Goal: Information Seeking & Learning: Learn about a topic

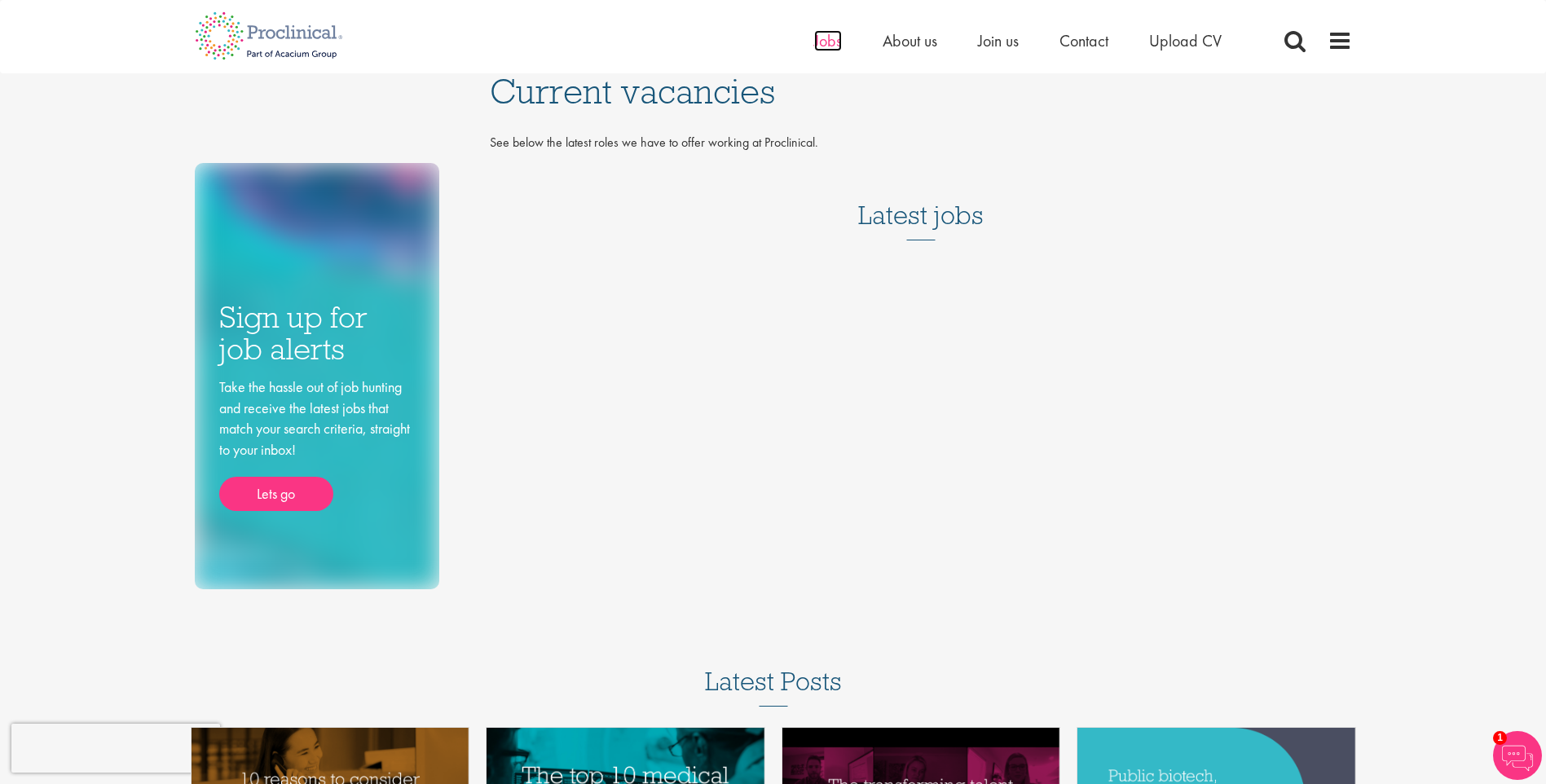
click at [827, 48] on span "Jobs" at bounding box center [828, 40] width 27 height 21
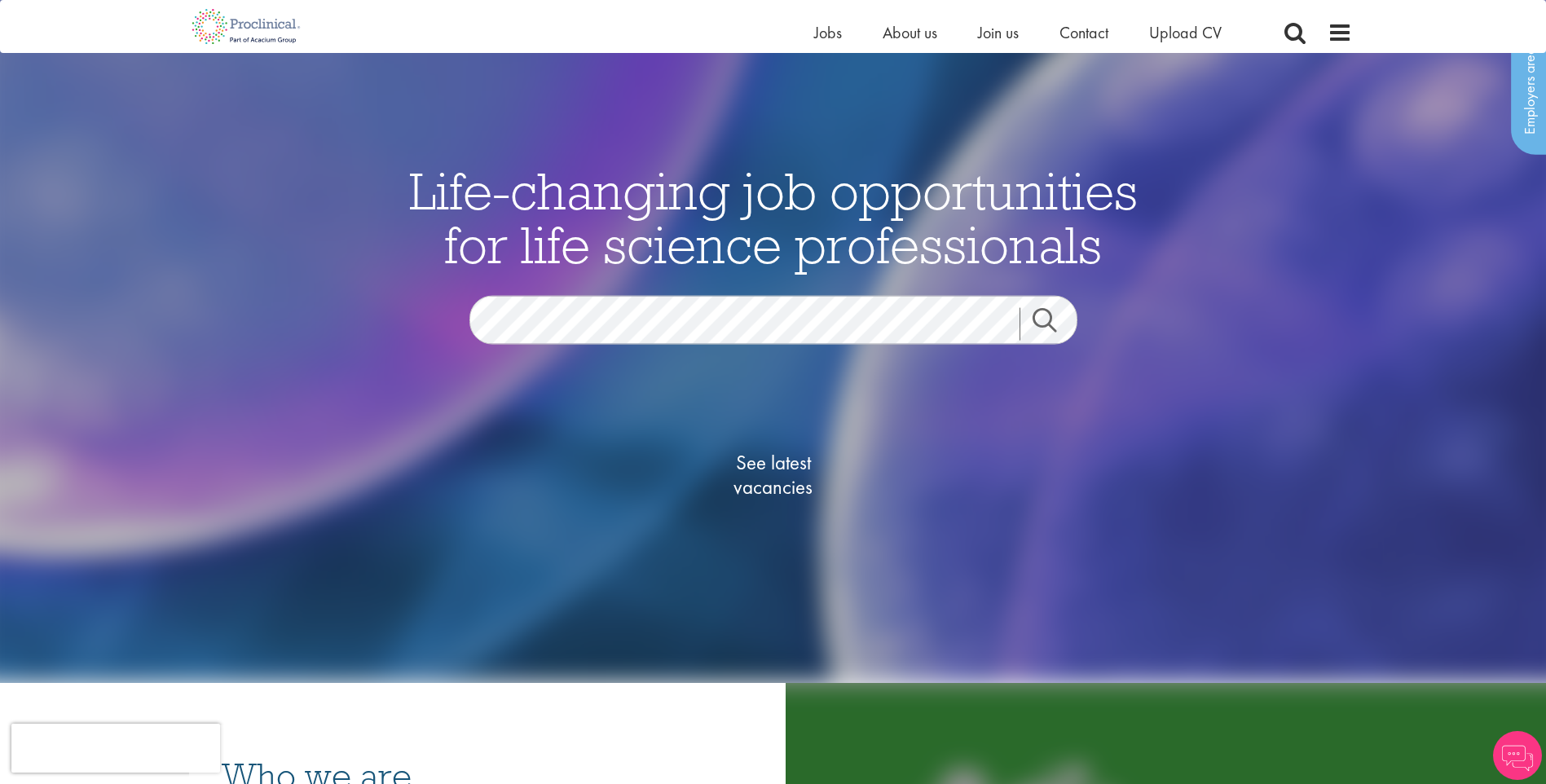
scroll to position [245, 0]
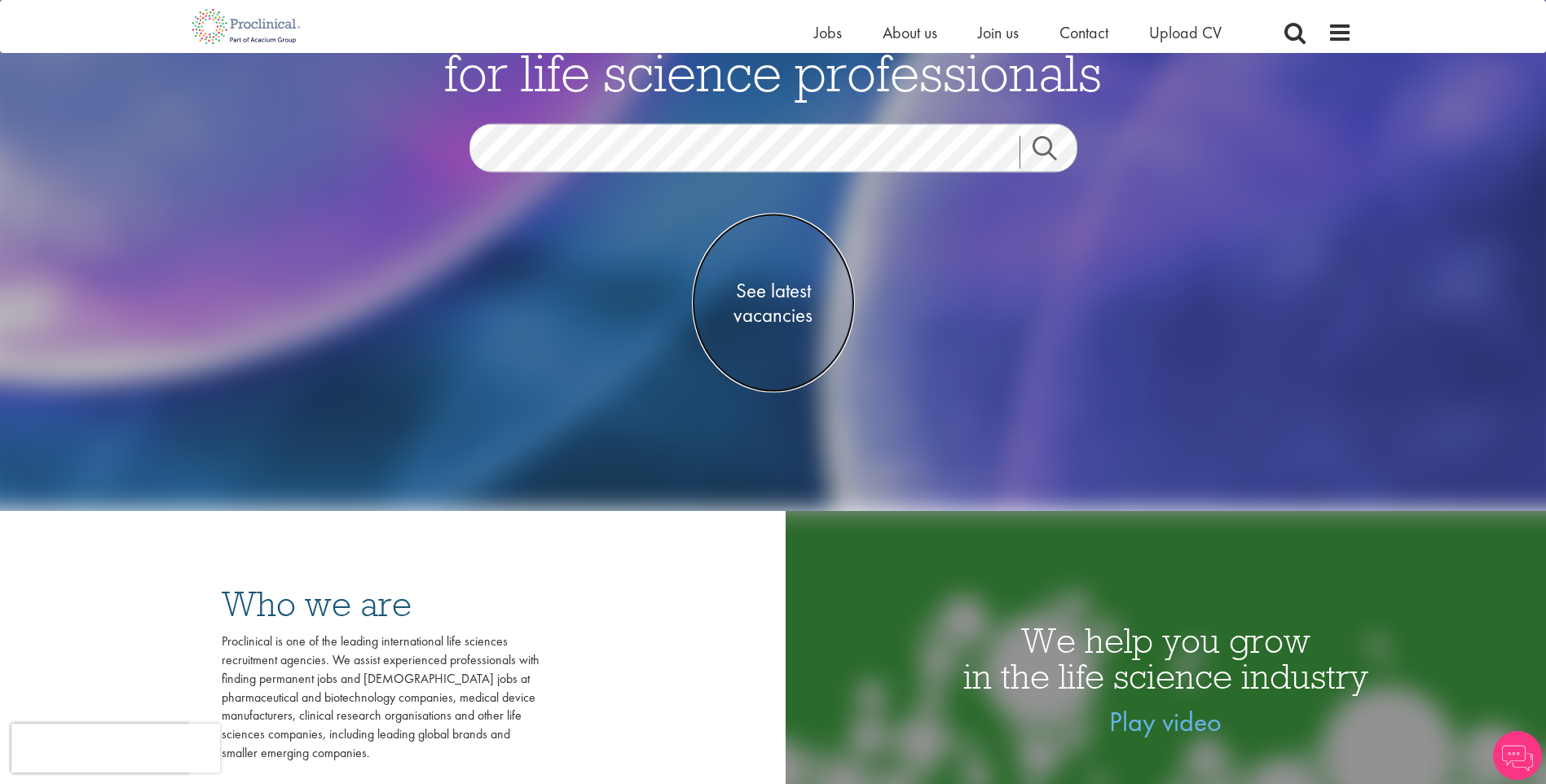
click at [770, 300] on span "See latest vacancies" at bounding box center [773, 304] width 163 height 49
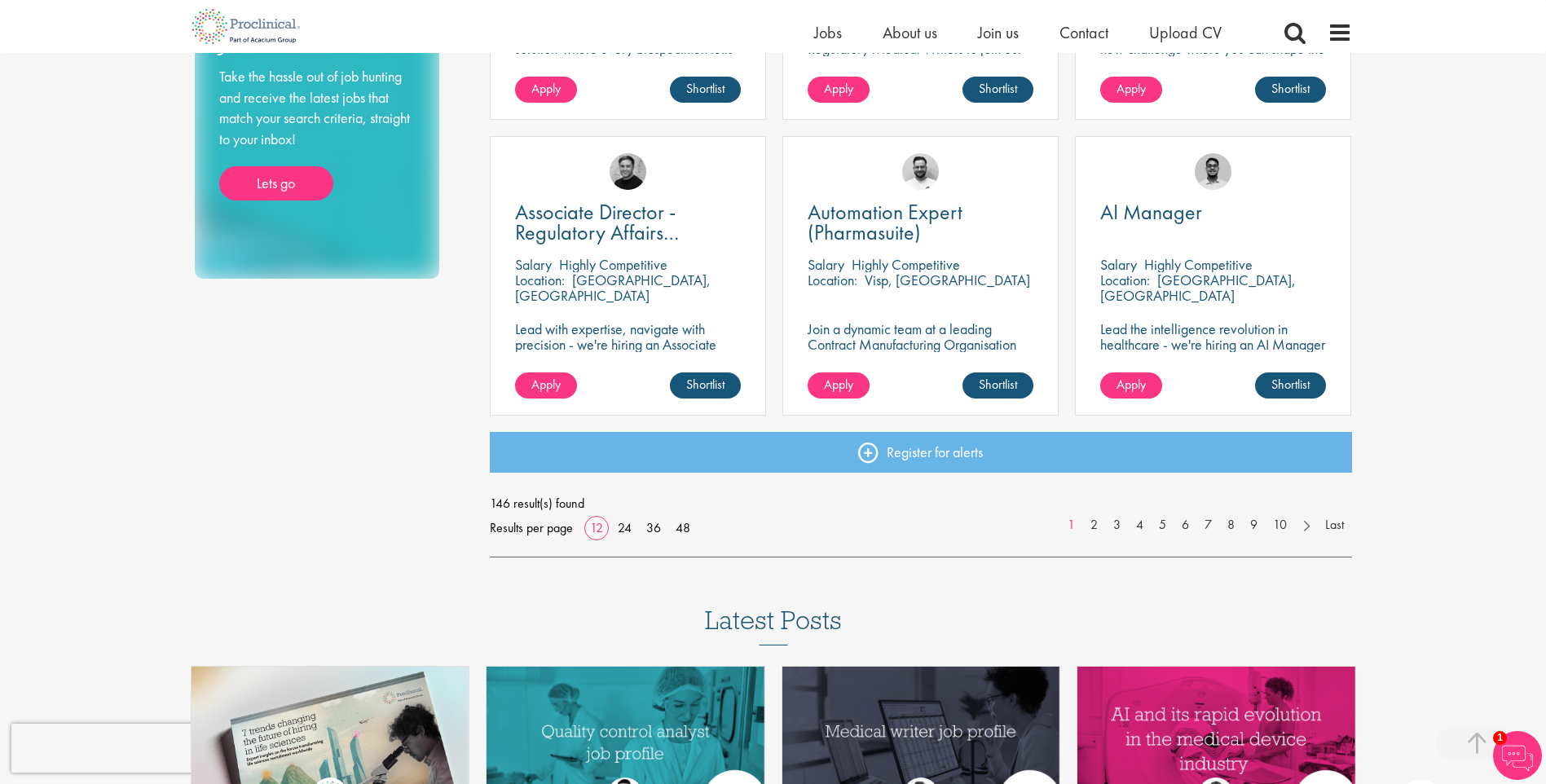
scroll to position [1140, 0]
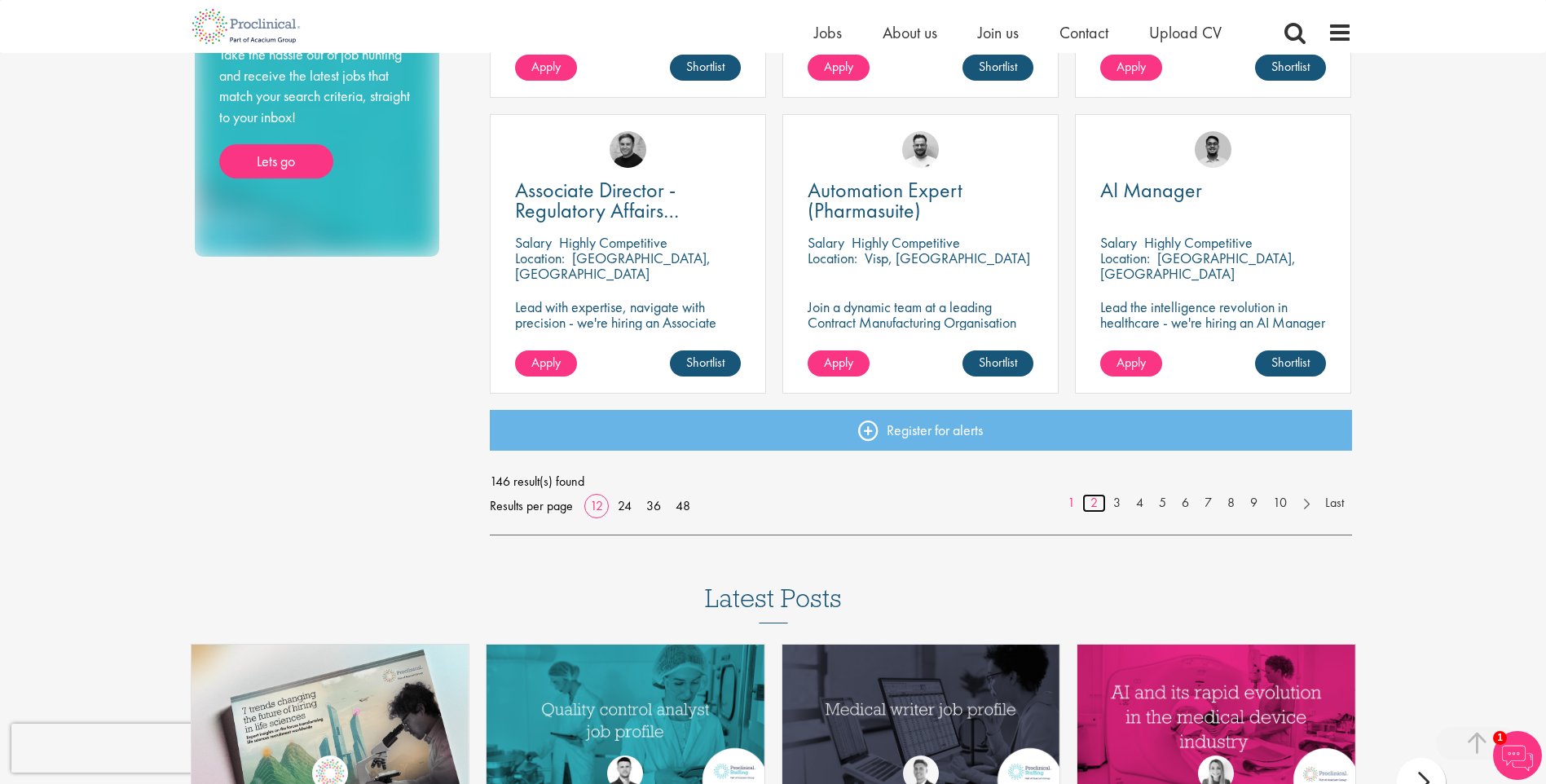
click at [1087, 501] on link "2" at bounding box center [1093, 502] width 24 height 18
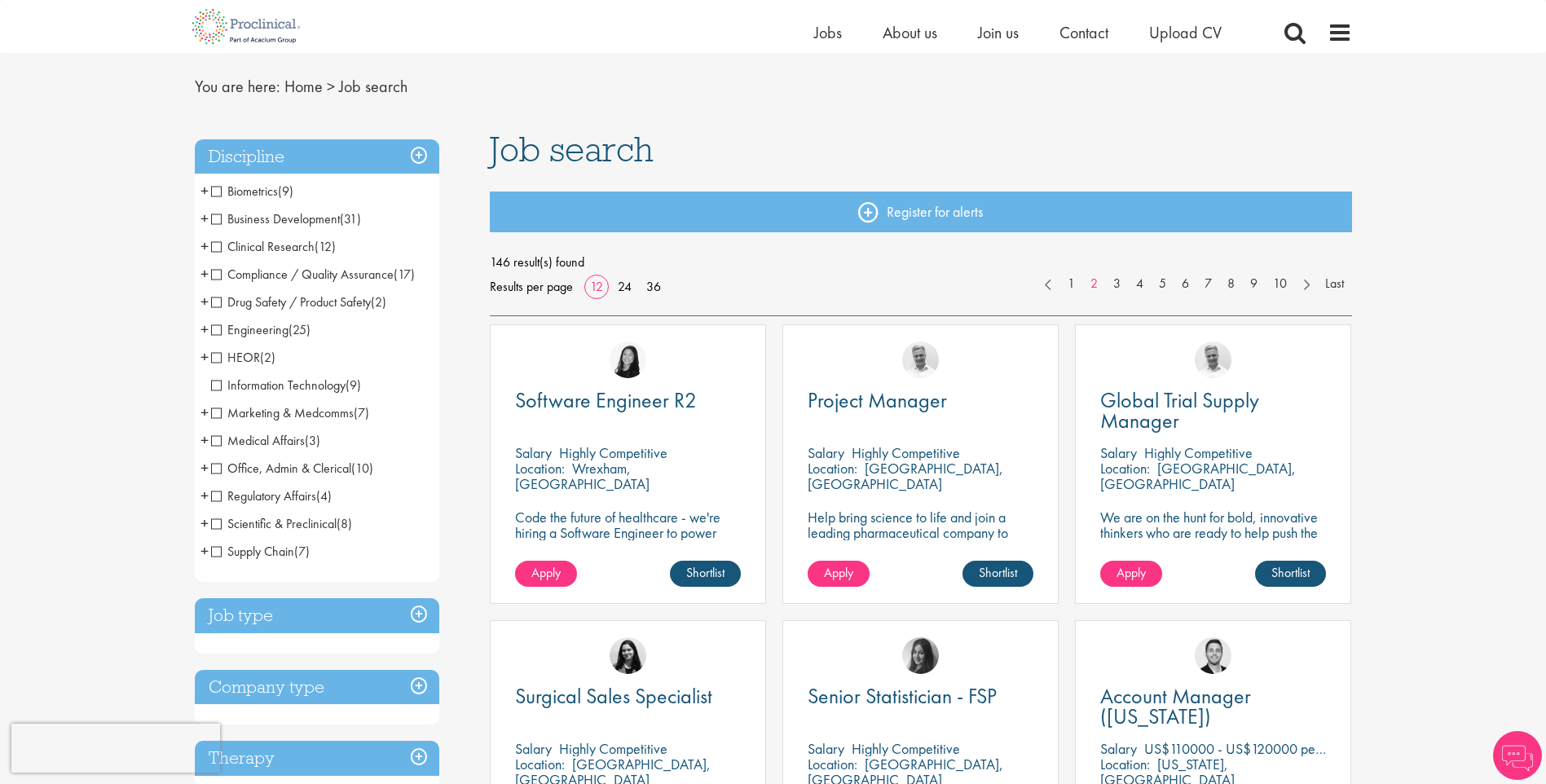
scroll to position [82, 0]
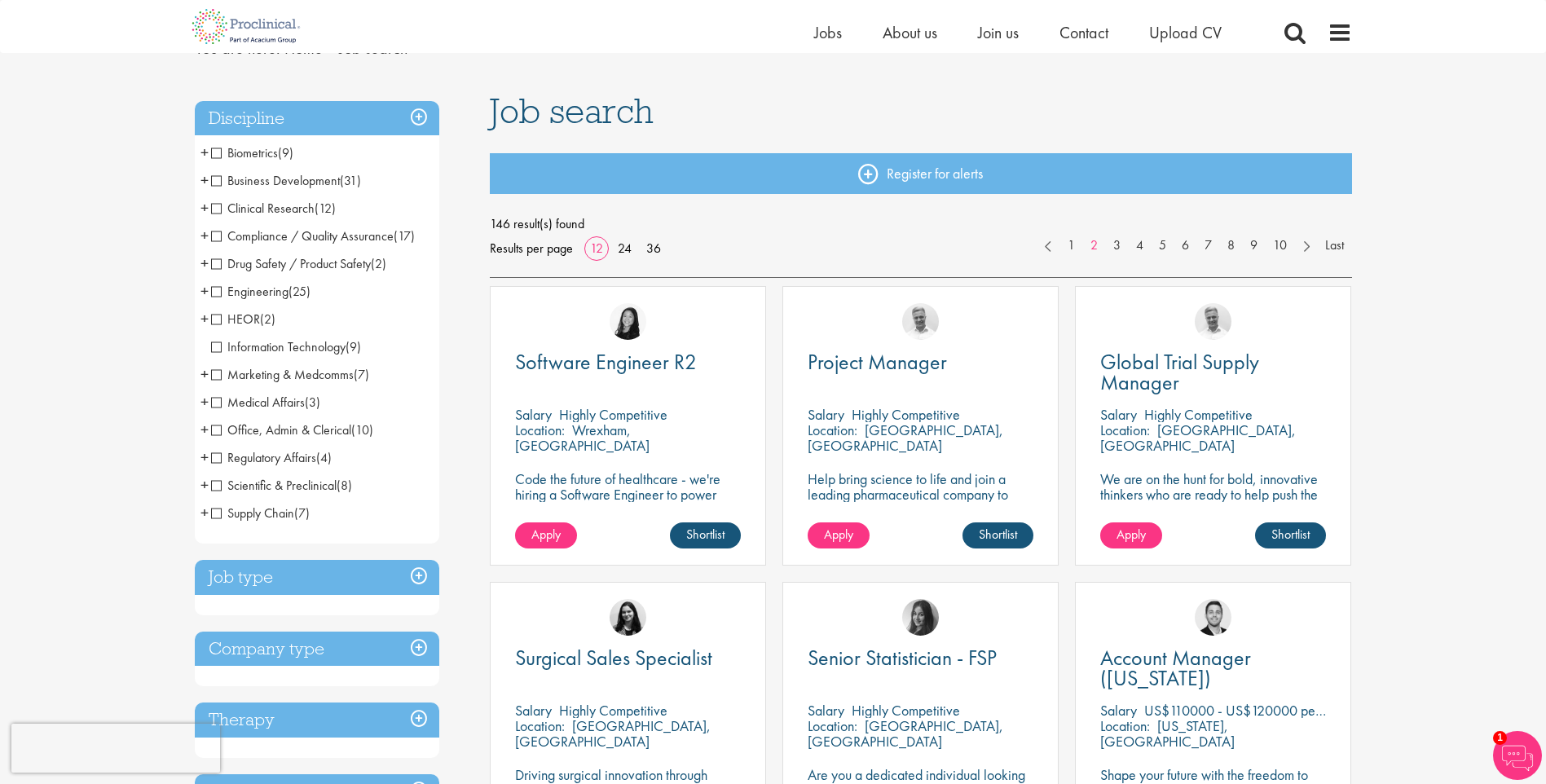
click at [217, 487] on span "Scientific & Preclinical" at bounding box center [274, 485] width 126 height 17
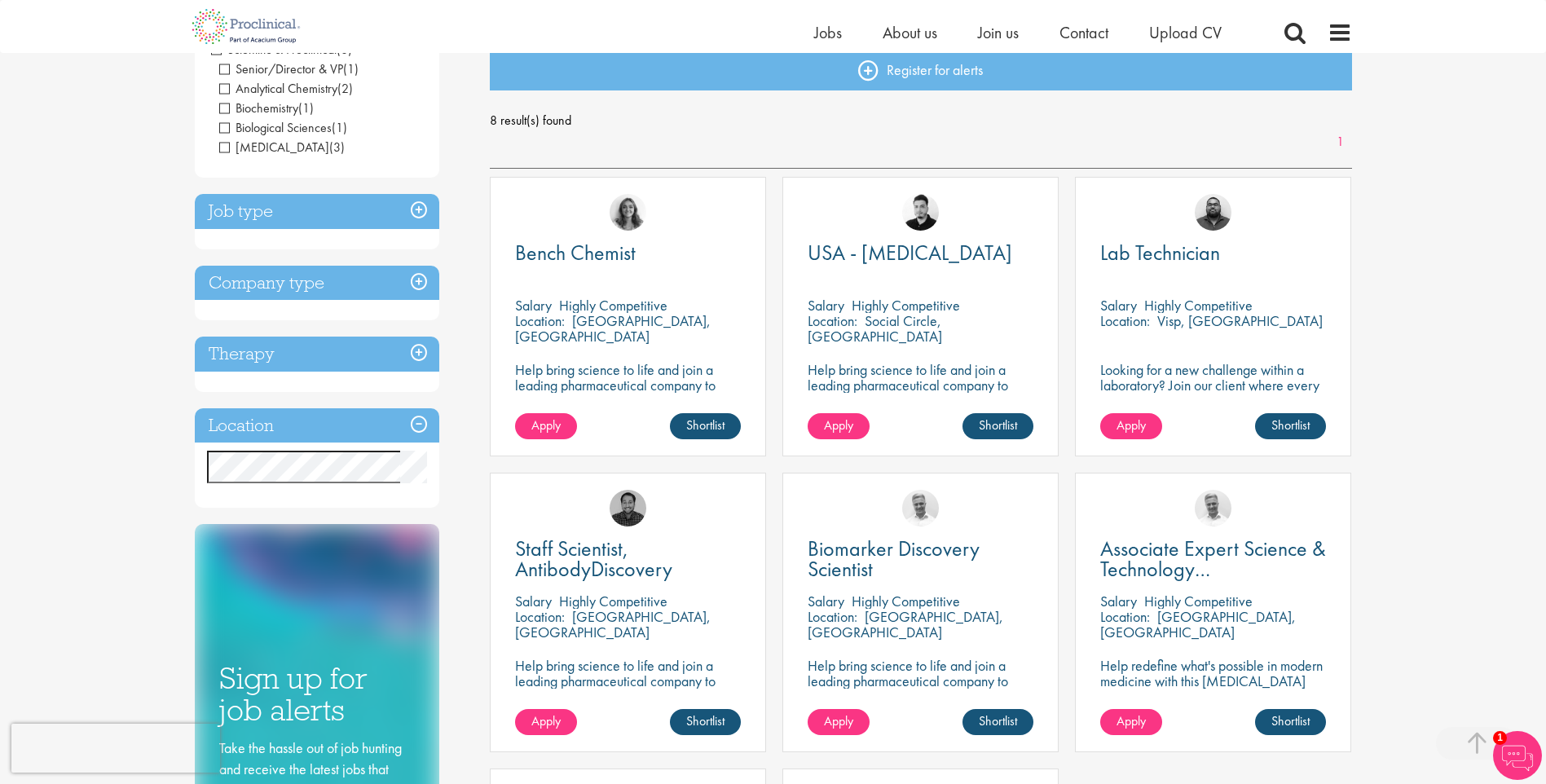
scroll to position [163, 0]
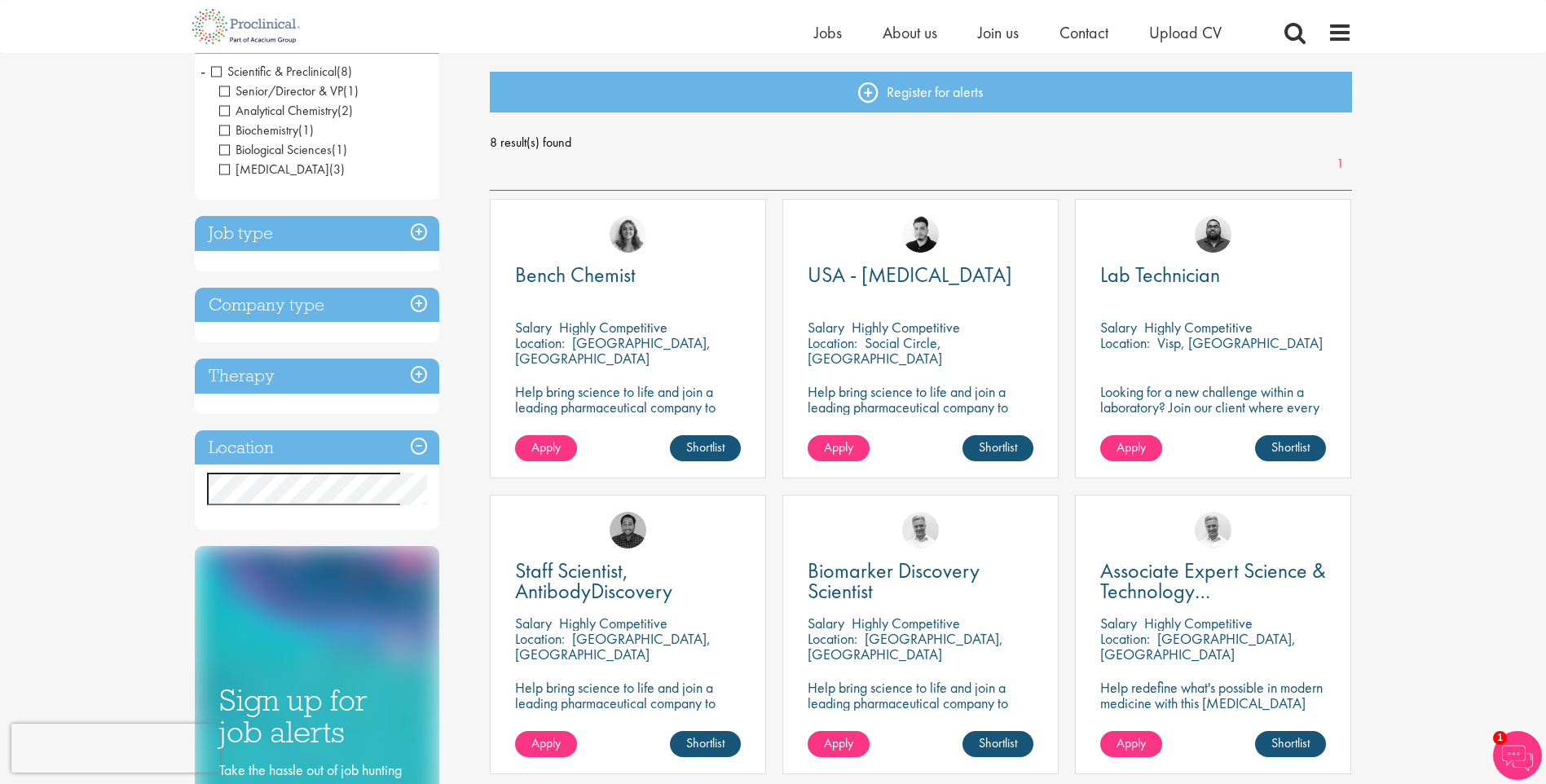
click at [417, 439] on h3 "Location" at bounding box center [317, 448] width 245 height 35
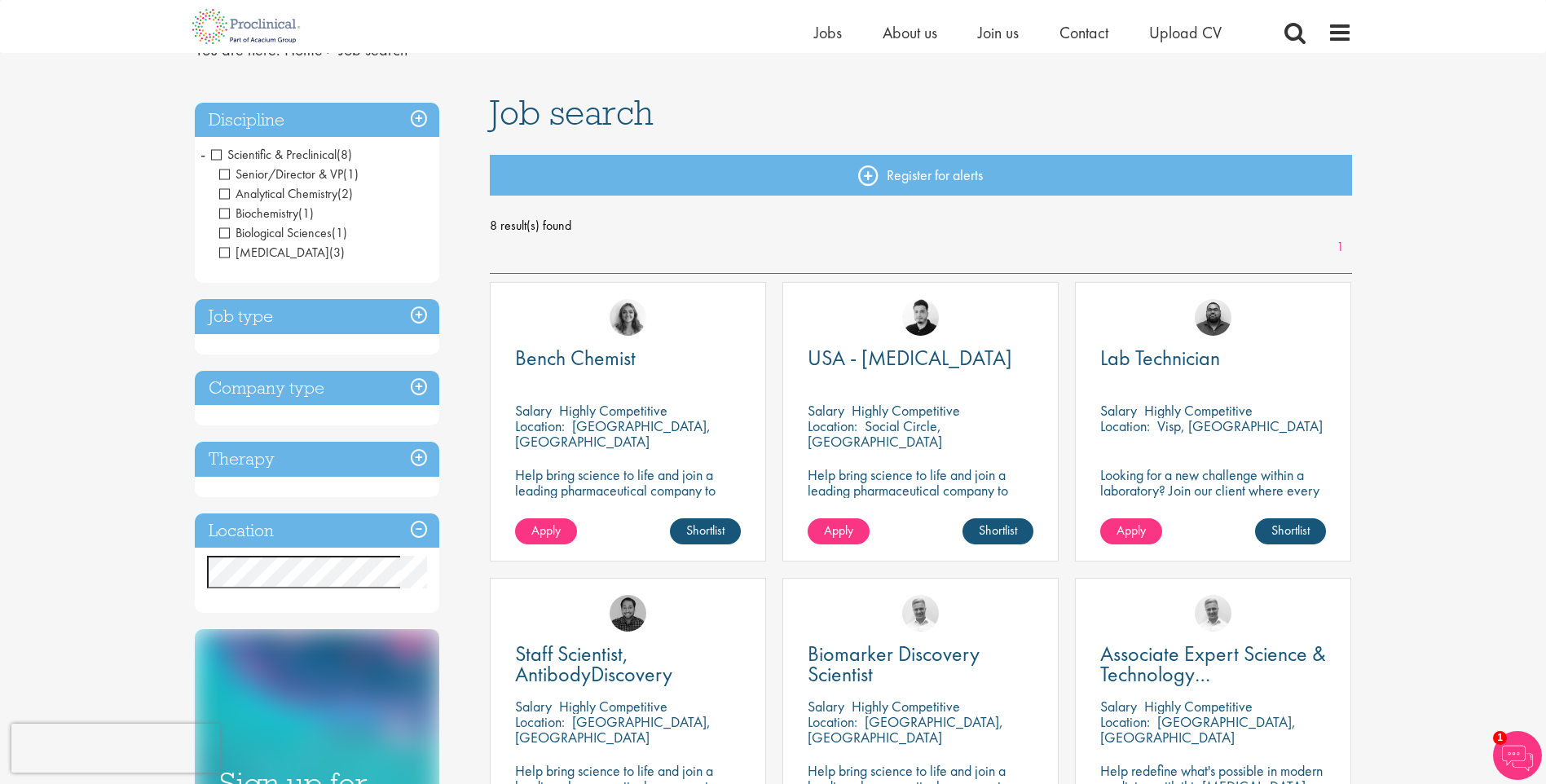
scroll to position [0, 0]
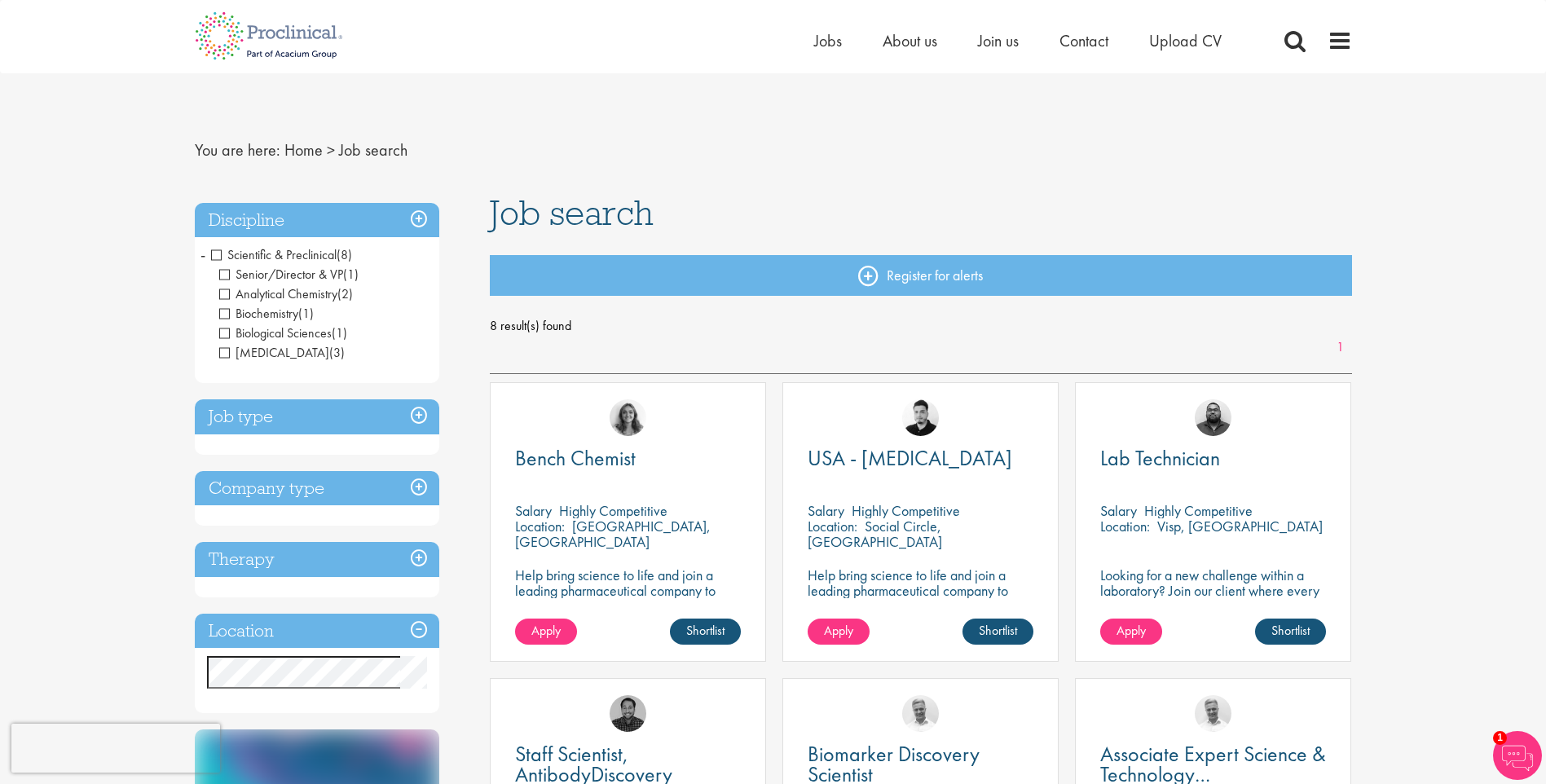
click at [225, 289] on span "Analytical Chemistry" at bounding box center [278, 293] width 118 height 17
click at [225, 269] on span "Senior/Director & VP" at bounding box center [281, 274] width 124 height 17
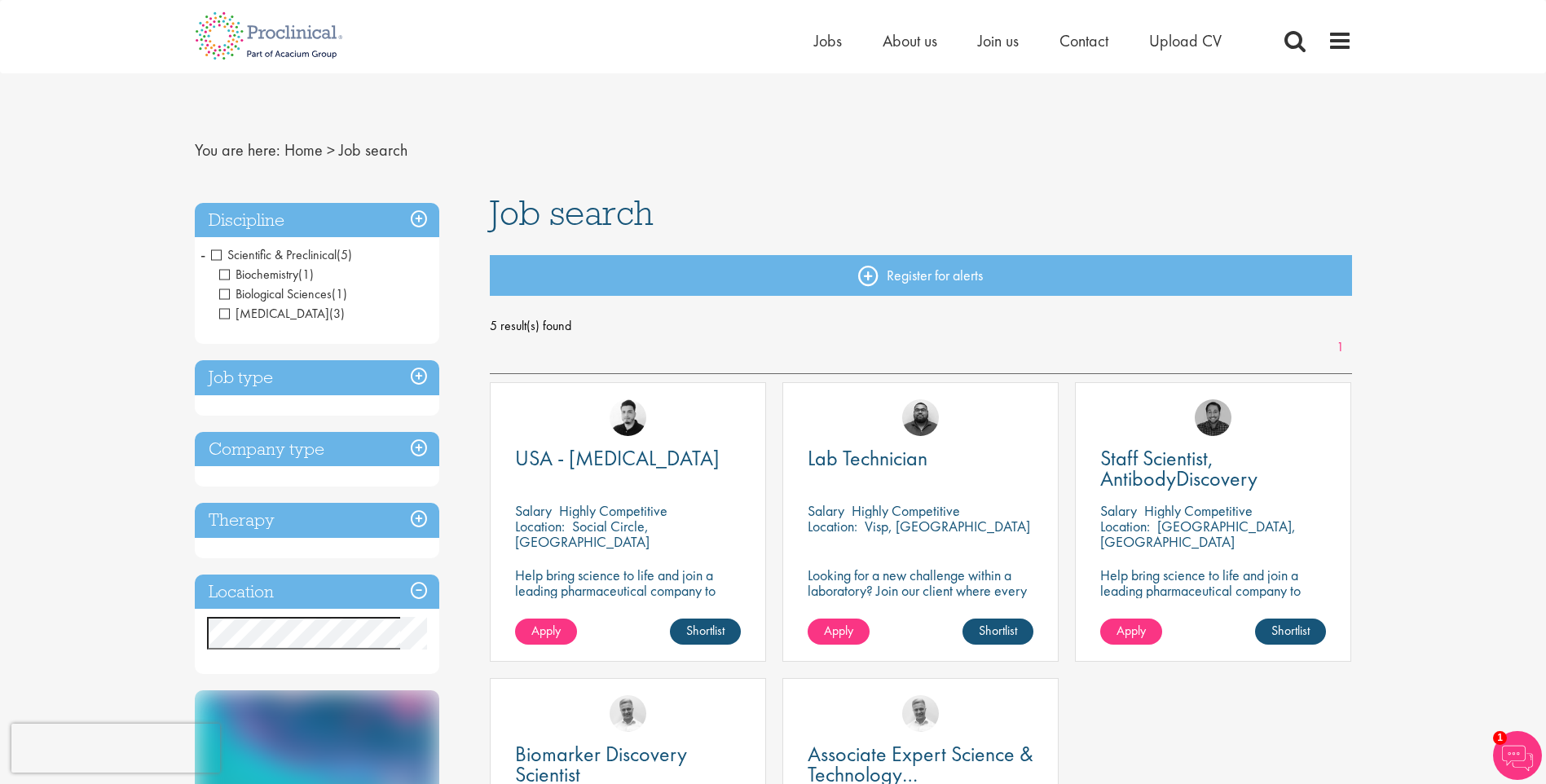
click at [419, 588] on h3 "Location" at bounding box center [317, 592] width 245 height 35
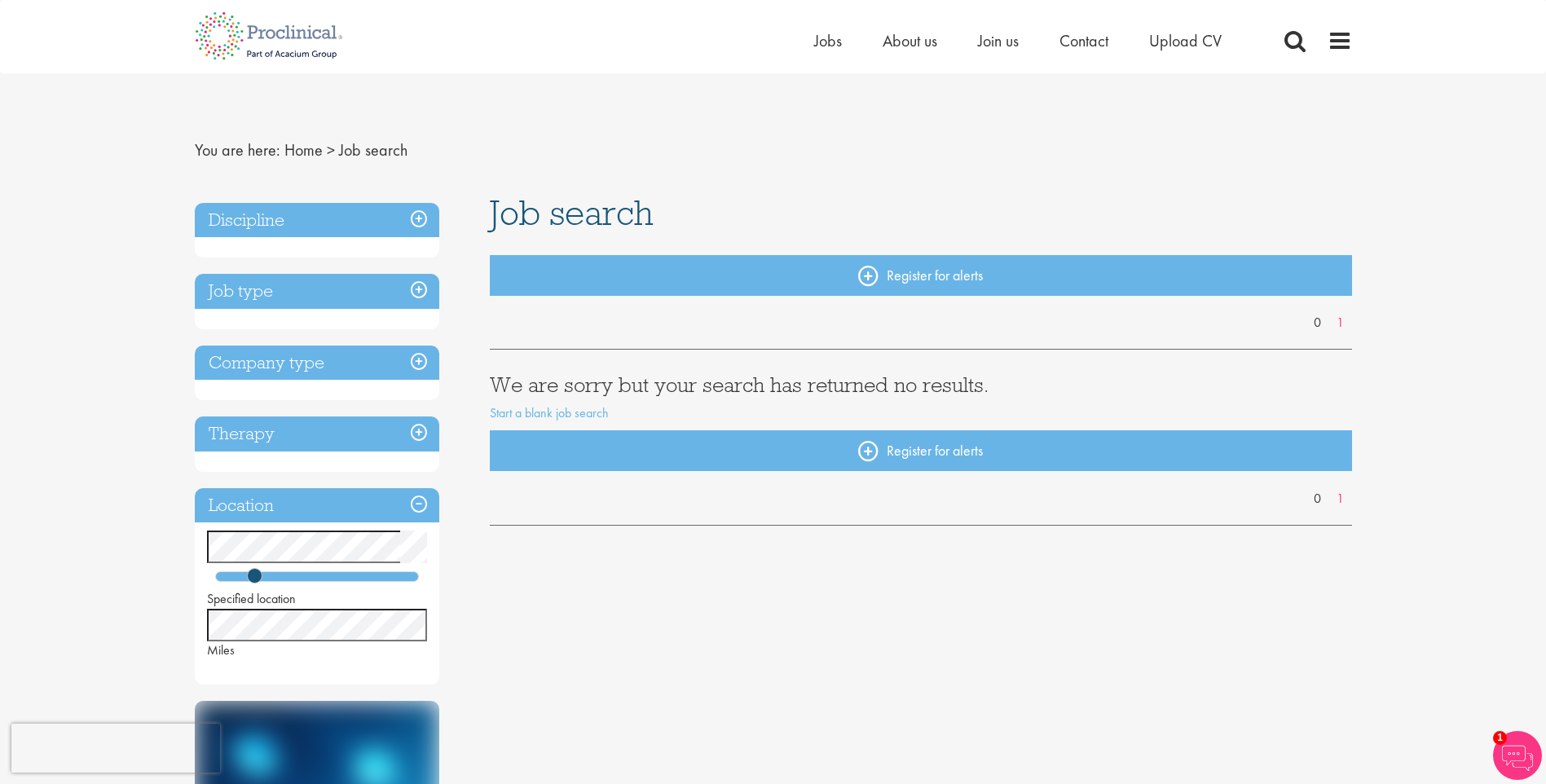
click at [418, 215] on h3 "Discipline" at bounding box center [317, 220] width 245 height 35
click at [261, 244] on div "Discipline" at bounding box center [317, 230] width 245 height 55
click at [411, 221] on h3 "Discipline" at bounding box center [317, 220] width 245 height 35
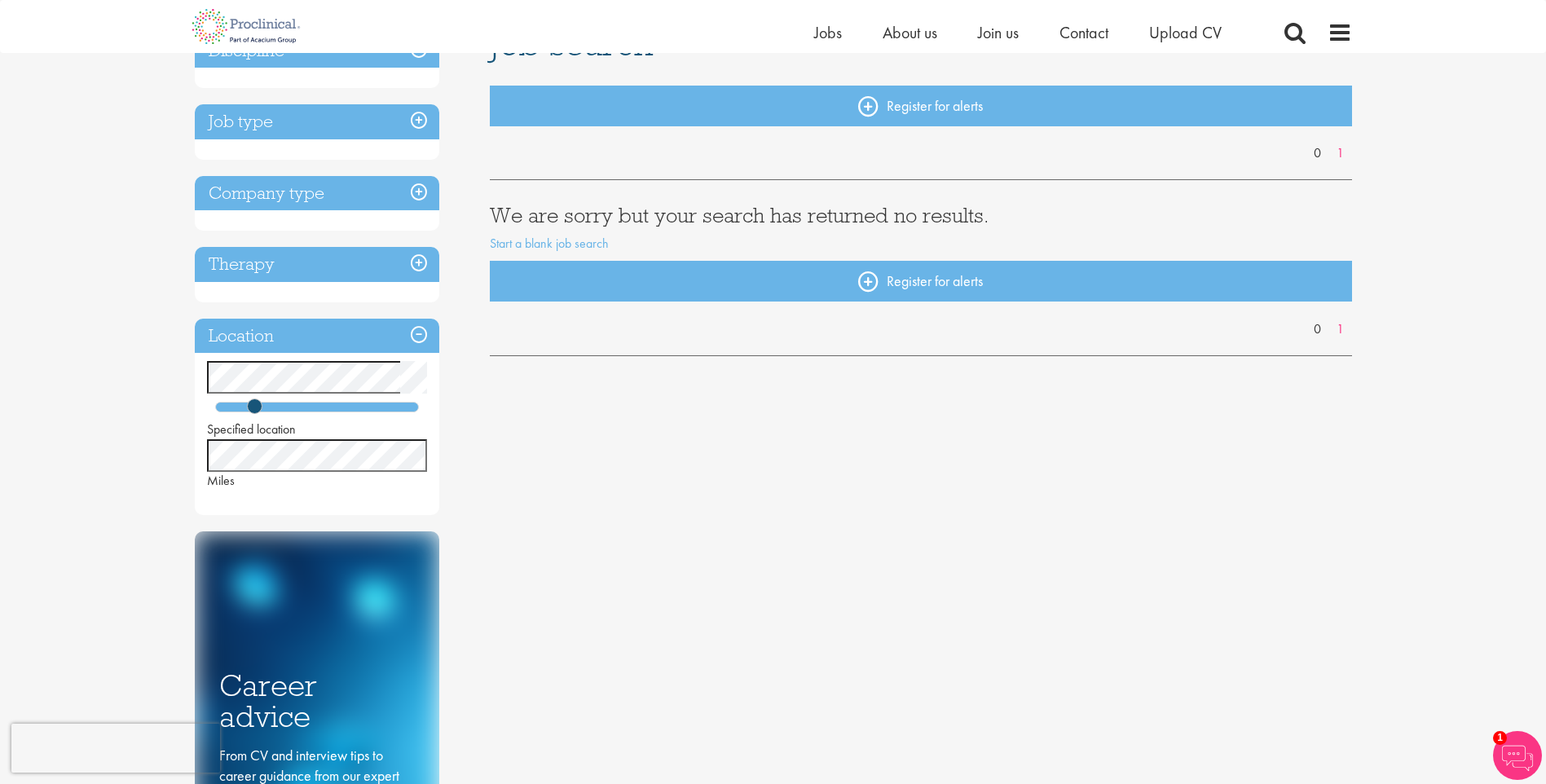
scroll to position [163, 0]
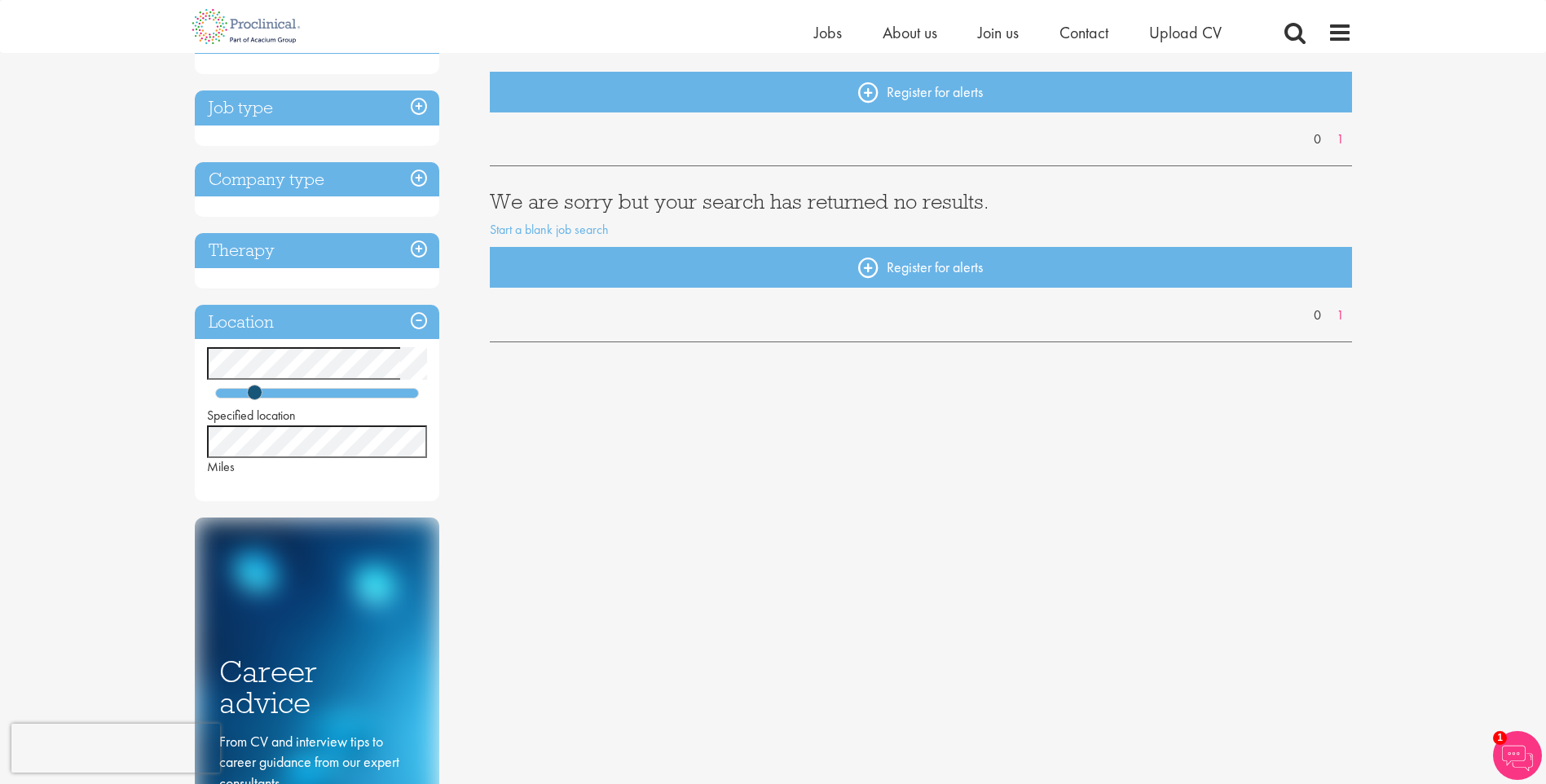
click at [411, 249] on h3 "Therapy" at bounding box center [317, 251] width 245 height 35
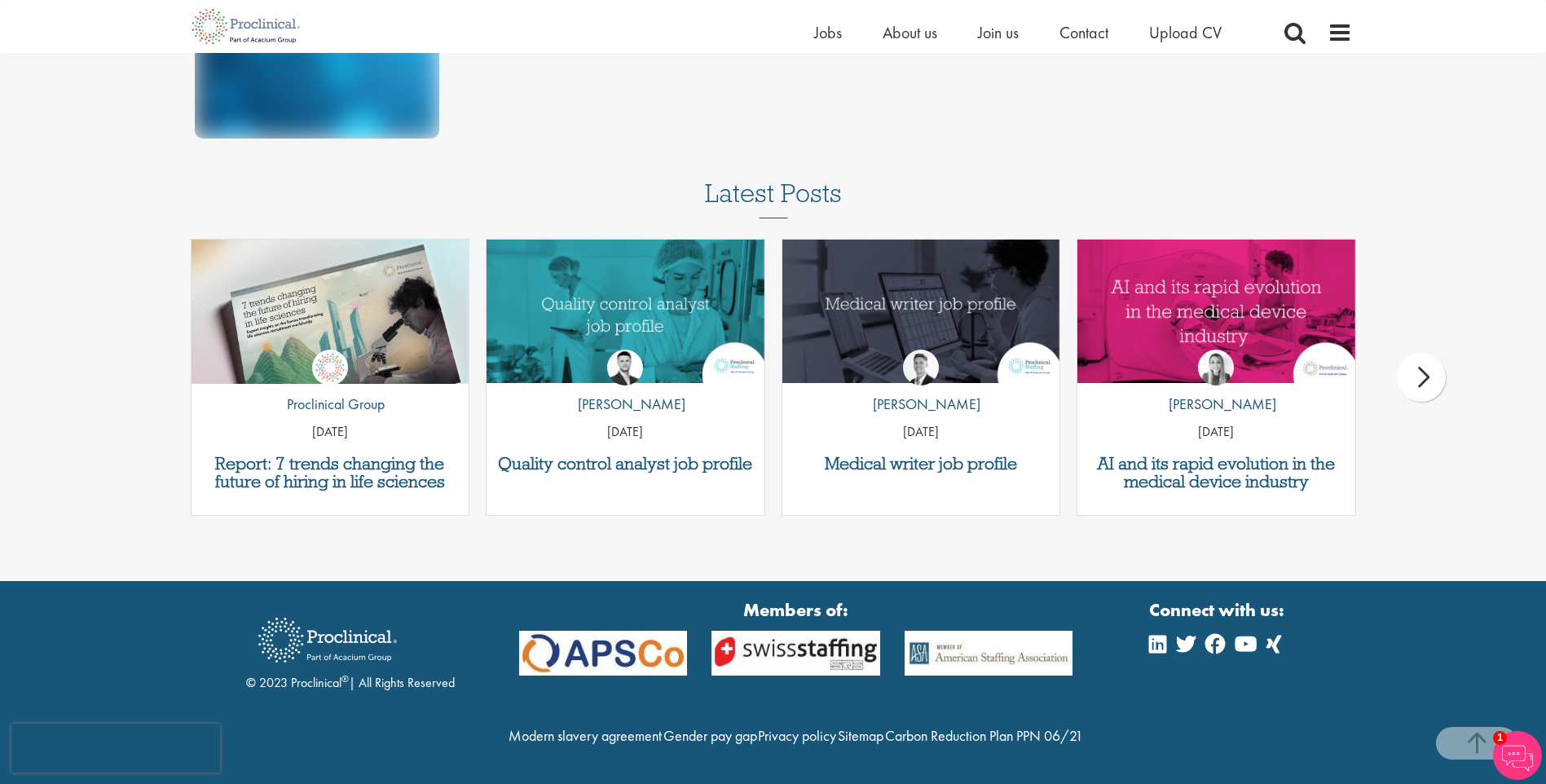
scroll to position [1003, 0]
